Goal: Task Accomplishment & Management: Complete application form

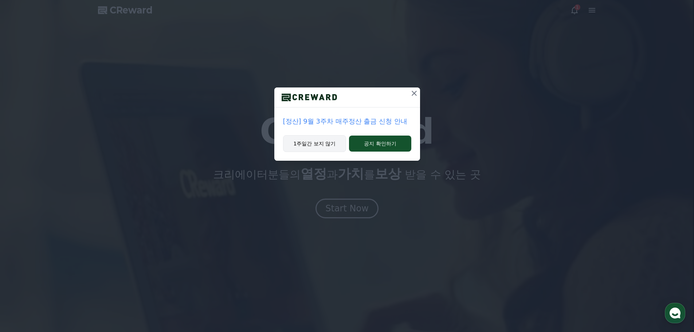
click at [310, 144] on button "1주일간 보지 않기" at bounding box center [314, 143] width 63 height 17
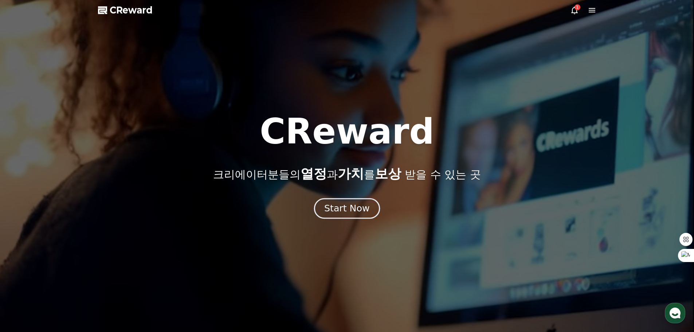
click at [349, 211] on div "Start Now" at bounding box center [346, 208] width 45 height 12
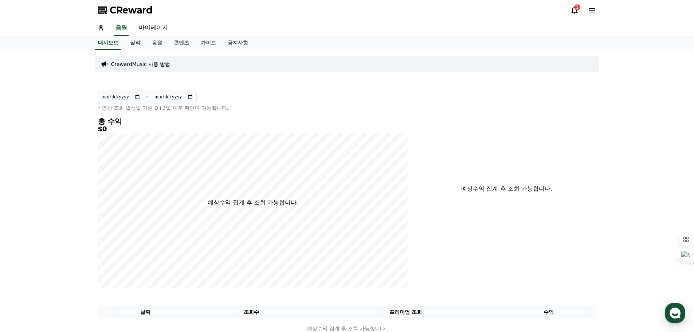
click at [572, 15] on div "1" at bounding box center [583, 10] width 26 height 12
click at [575, 12] on icon at bounding box center [574, 10] width 9 height 9
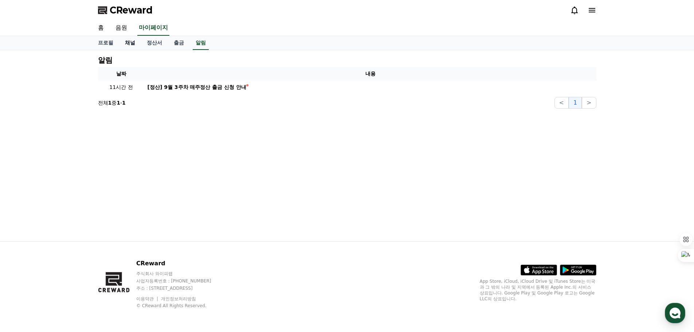
click at [125, 42] on link "채널" at bounding box center [130, 43] width 22 height 14
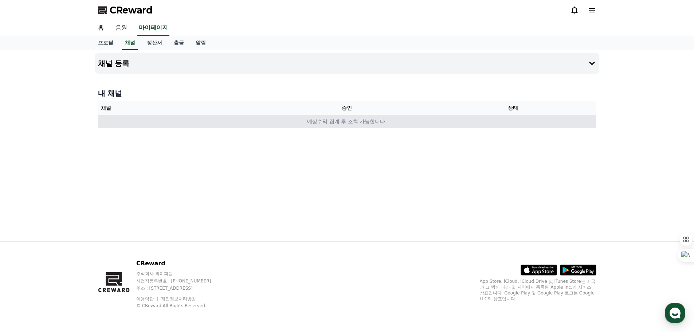
click at [329, 120] on td "예상수익 집계 후 조회 가능합니다." at bounding box center [347, 121] width 498 height 13
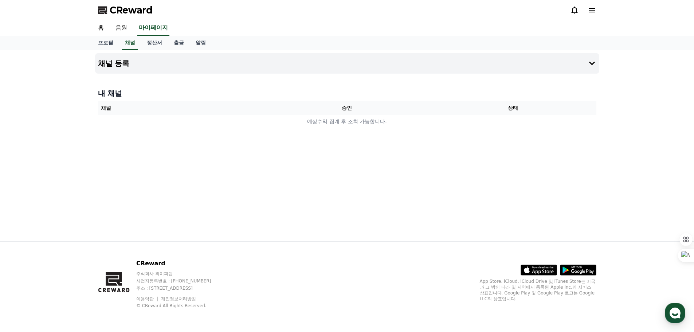
click at [356, 144] on div "채널 등록 내 채널 채널 승인 상태 예상수익 집계 후 조회 가능합니다." at bounding box center [347, 145] width 510 height 191
click at [131, 61] on button "채널 등록" at bounding box center [347, 63] width 504 height 20
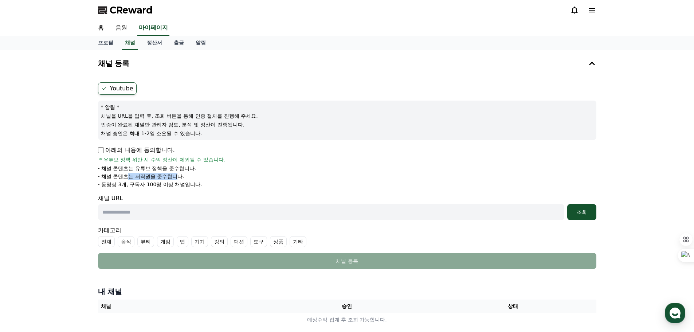
drag, startPoint x: 127, startPoint y: 176, endPoint x: 181, endPoint y: 177, distance: 53.9
click at [181, 177] on p "- 채널 콘텐츠는 저작권을 준수합니다." at bounding box center [141, 176] width 86 height 7
drag, startPoint x: 118, startPoint y: 186, endPoint x: 137, endPoint y: 183, distance: 18.5
click at [137, 183] on p "- 동영상 3개, 구독자 100명 이상 채널입니다." at bounding box center [150, 184] width 104 height 7
click at [211, 184] on li "- 동영상 3개, 구독자 100명 이상 채널입니다." at bounding box center [347, 184] width 498 height 7
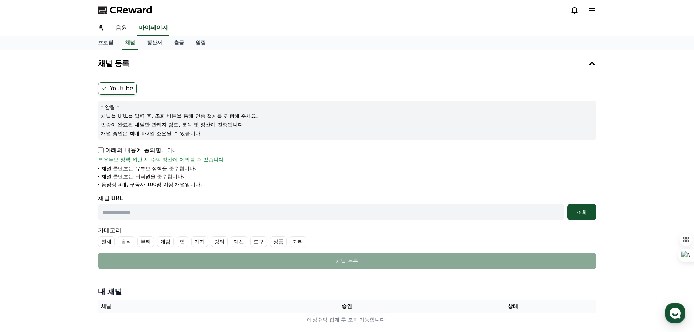
click at [119, 212] on input "text" at bounding box center [331, 212] width 466 height 16
paste input "**********"
type input "**********"
click at [580, 213] on div "조회" at bounding box center [581, 211] width 23 height 7
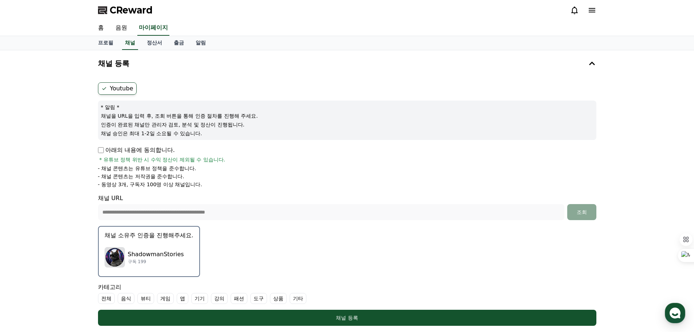
click at [166, 241] on button "채널 소유주 인증을 진행해주세요. ShadowmanStories 구독 199" at bounding box center [149, 251] width 102 height 51
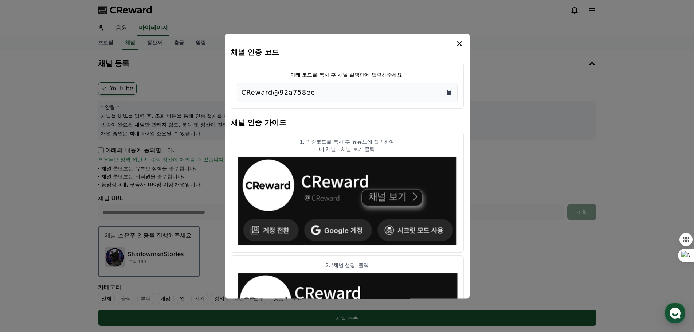
click at [450, 94] on icon "Copy to clipboard" at bounding box center [449, 92] width 4 height 5
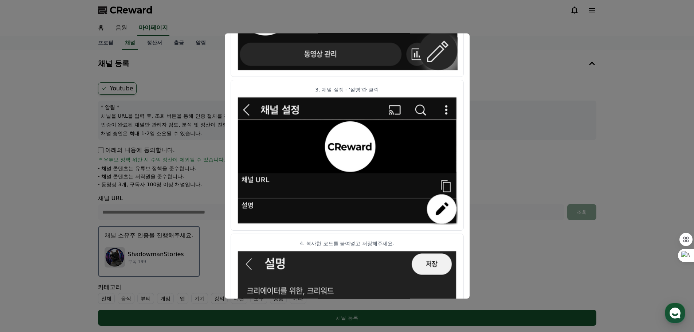
scroll to position [363, 0]
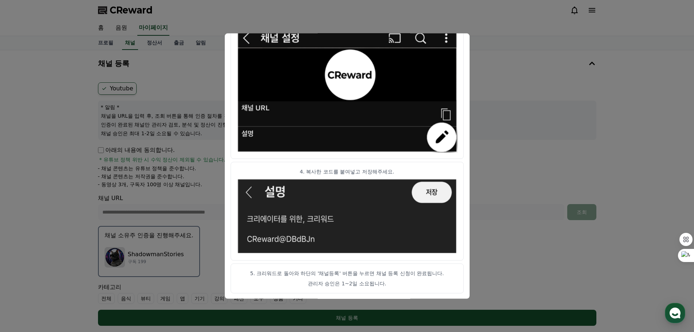
click at [514, 101] on button "close modal" at bounding box center [347, 166] width 694 height 332
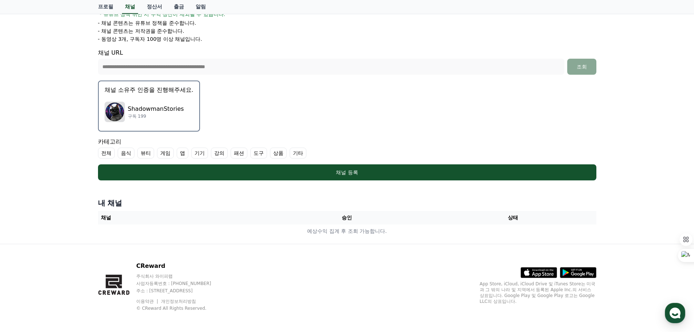
scroll to position [146, 0]
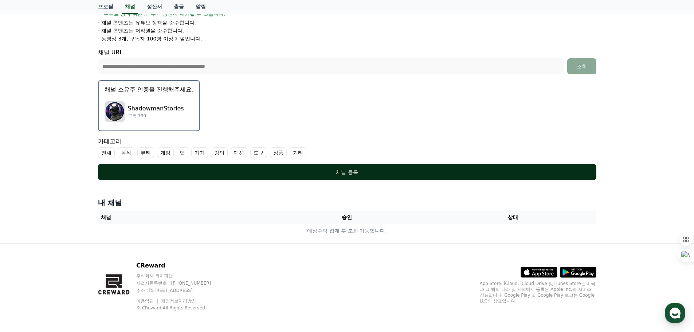
click at [376, 171] on div "채널 등록" at bounding box center [347, 171] width 469 height 7
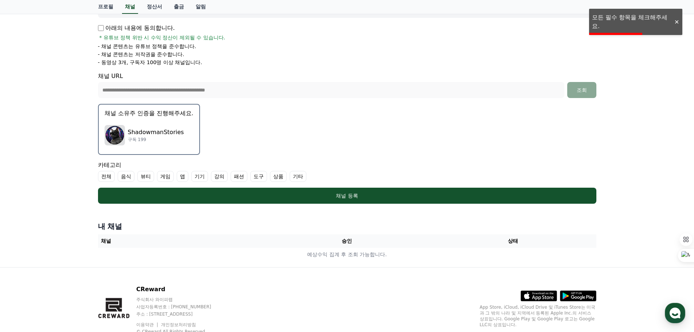
scroll to position [109, 0]
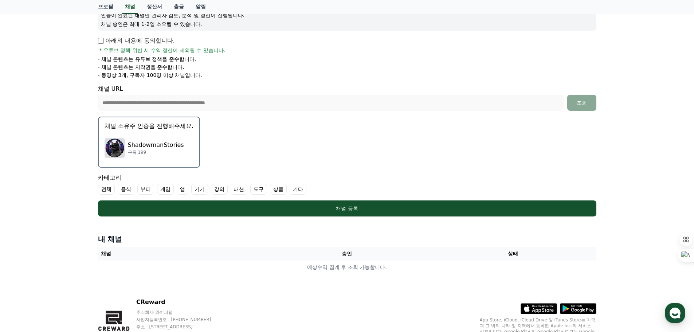
click at [300, 189] on label "기타" at bounding box center [298, 189] width 17 height 11
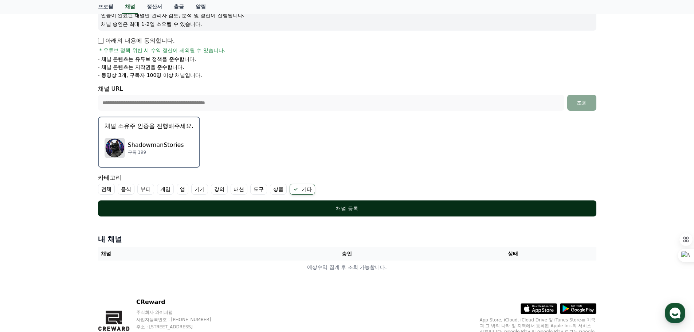
click at [369, 208] on div "채널 등록" at bounding box center [347, 208] width 469 height 7
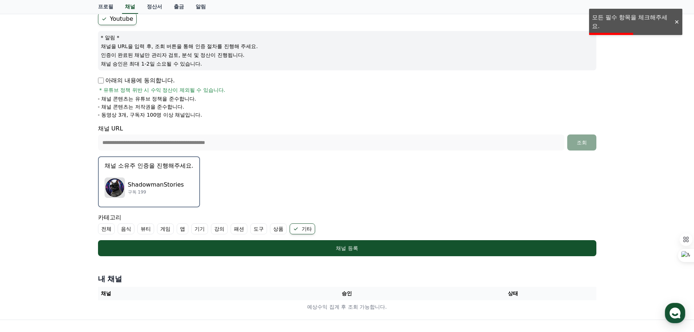
scroll to position [2, 0]
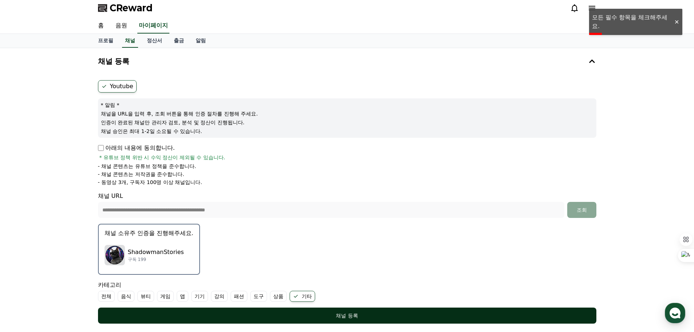
click at [348, 314] on div "채널 등록" at bounding box center [347, 315] width 469 height 7
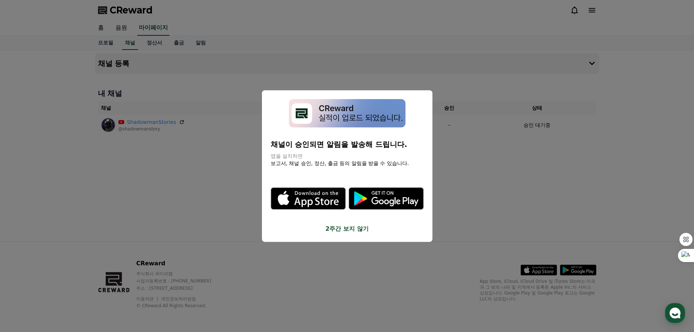
click at [352, 228] on button "2주간 보지 않기" at bounding box center [347, 228] width 153 height 9
